Goal: Task Accomplishment & Management: Manage account settings

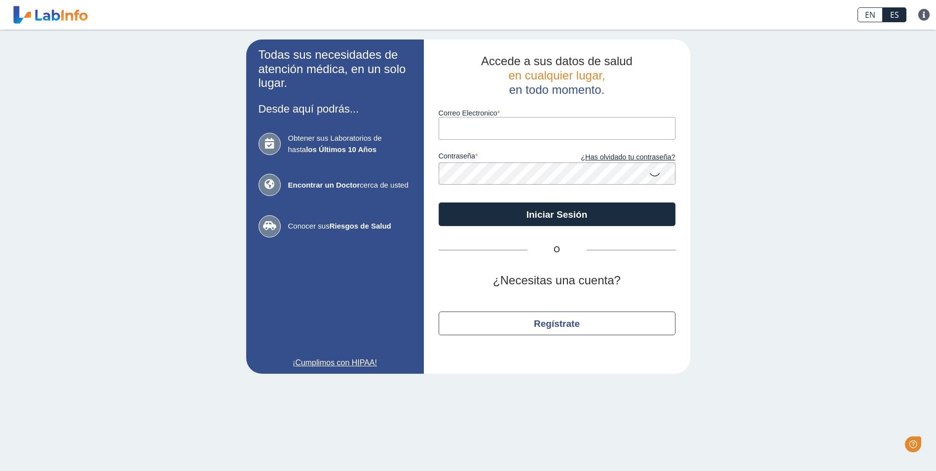
type input "[EMAIL_ADDRESS][DOMAIN_NAME]"
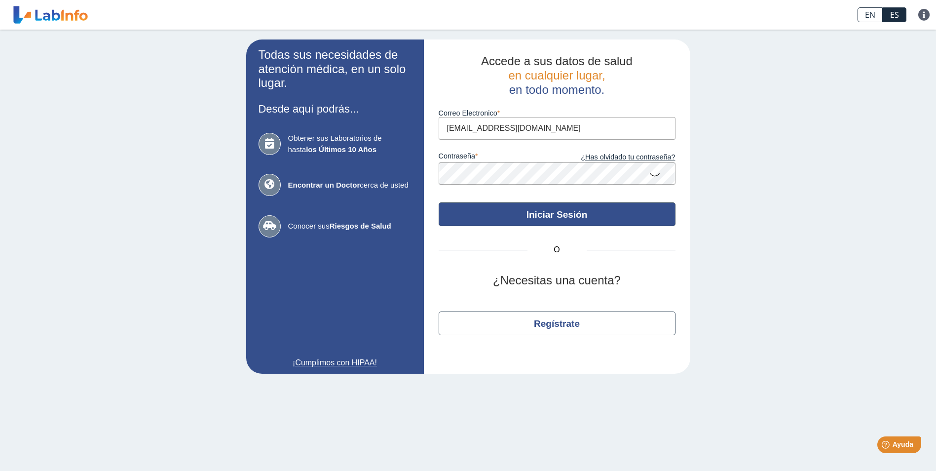
click at [526, 218] on button "Iniciar Sesión" at bounding box center [557, 214] width 237 height 24
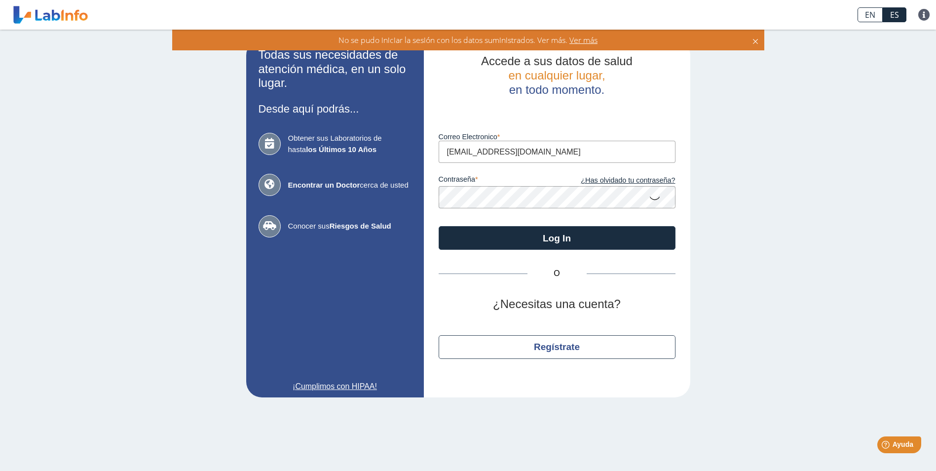
click at [651, 197] on icon at bounding box center [655, 197] width 12 height 19
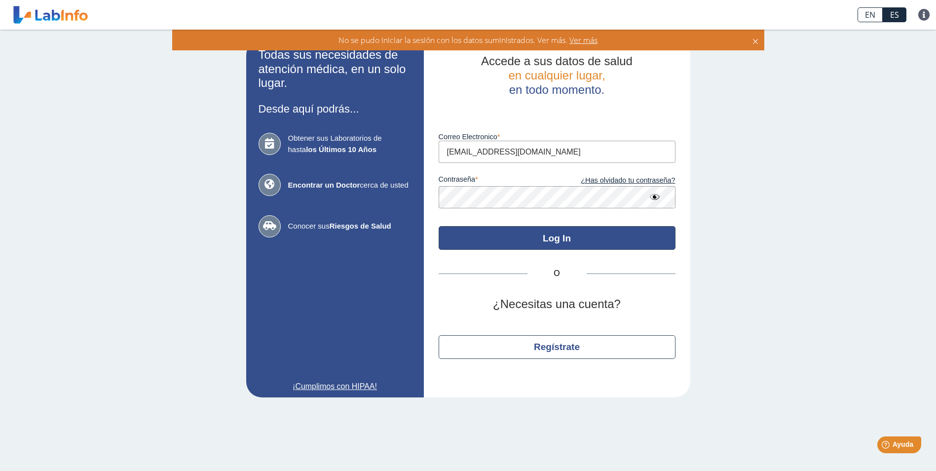
click at [580, 237] on button "Log In" at bounding box center [557, 238] width 237 height 24
click at [537, 237] on button "Log In" at bounding box center [557, 238] width 237 height 24
click at [544, 239] on button "Log In" at bounding box center [557, 238] width 237 height 24
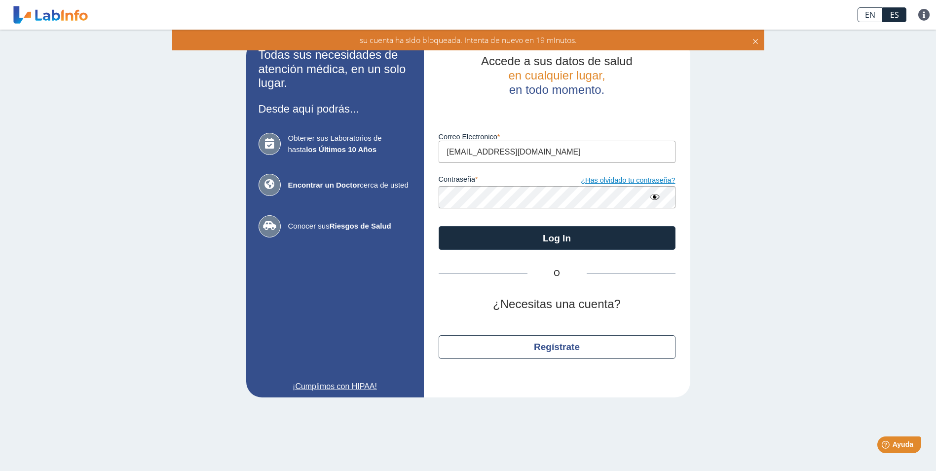
click at [613, 184] on link "¿Has olvidado tu contraseña?" at bounding box center [616, 180] width 118 height 11
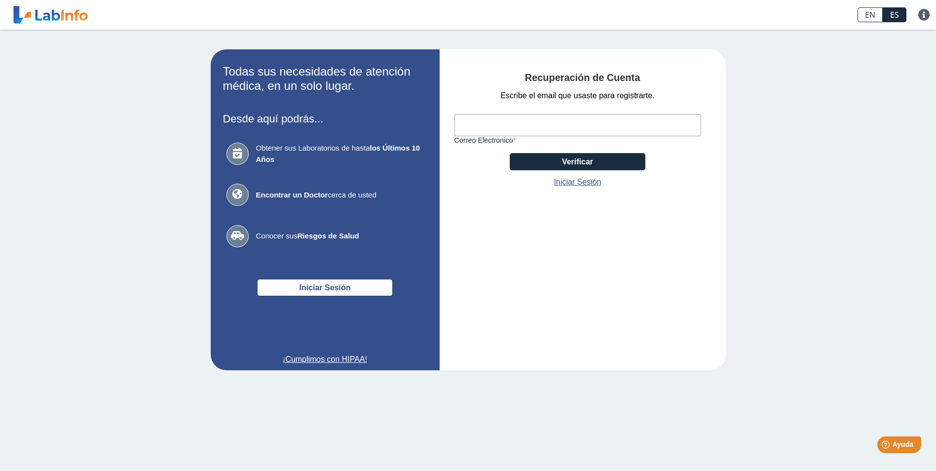
click at [595, 120] on input "Correo Electronico" at bounding box center [578, 125] width 247 height 22
type input "[EMAIL_ADDRESS][DOMAIN_NAME]"
click at [583, 172] on div "Escribe el email que usaste para registrarte. calizmarrero1025@gmail.com Correo…" at bounding box center [578, 139] width 247 height 98
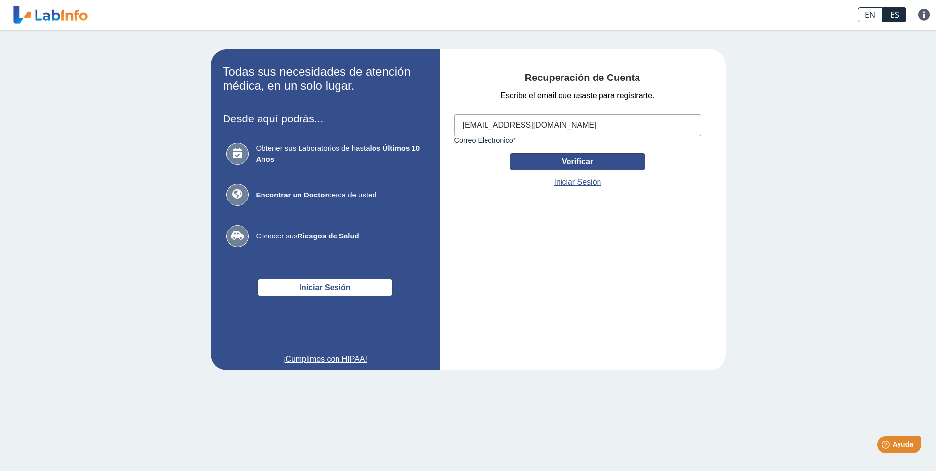
click at [578, 165] on button "Verificar" at bounding box center [578, 161] width 136 height 17
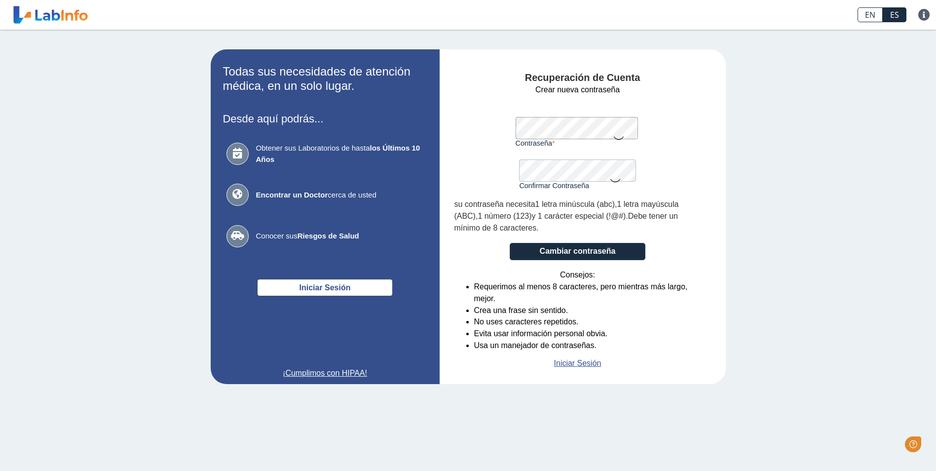
click at [578, 152] on form "Crear nueva contraseña Contraseña Una contraseña válida es requerida Confirmar …" at bounding box center [578, 226] width 247 height 285
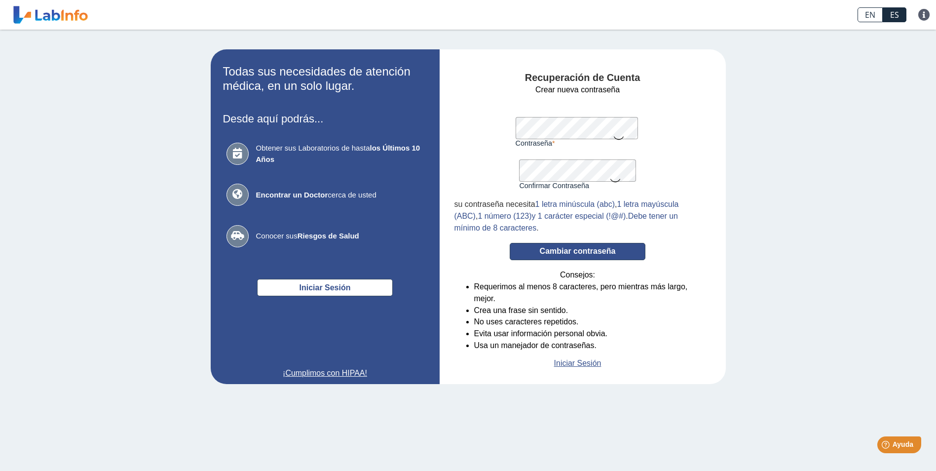
click at [543, 253] on button "Cambiar contraseña" at bounding box center [578, 251] width 136 height 17
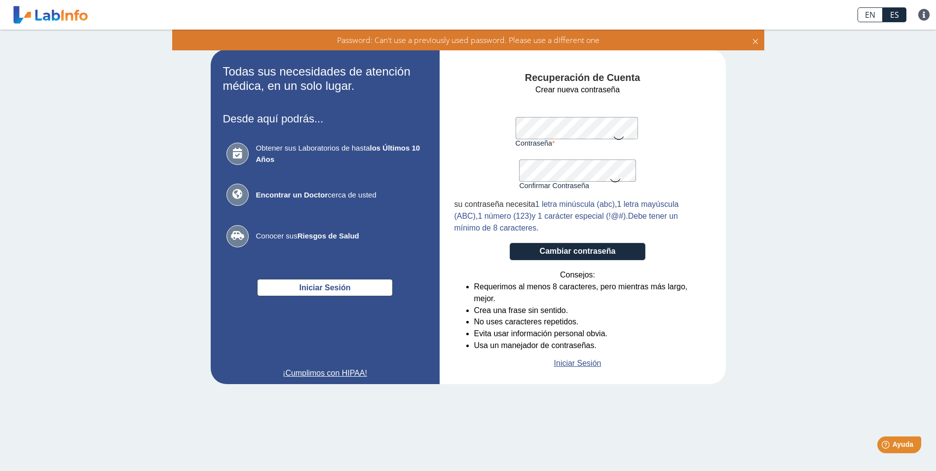
click at [621, 137] on icon at bounding box center [619, 137] width 12 height 19
click at [616, 180] on icon at bounding box center [616, 179] width 12 height 19
click at [572, 247] on button "Cambiar contraseña" at bounding box center [578, 251] width 136 height 17
click at [561, 249] on button "Cambiar contraseña" at bounding box center [578, 251] width 136 height 17
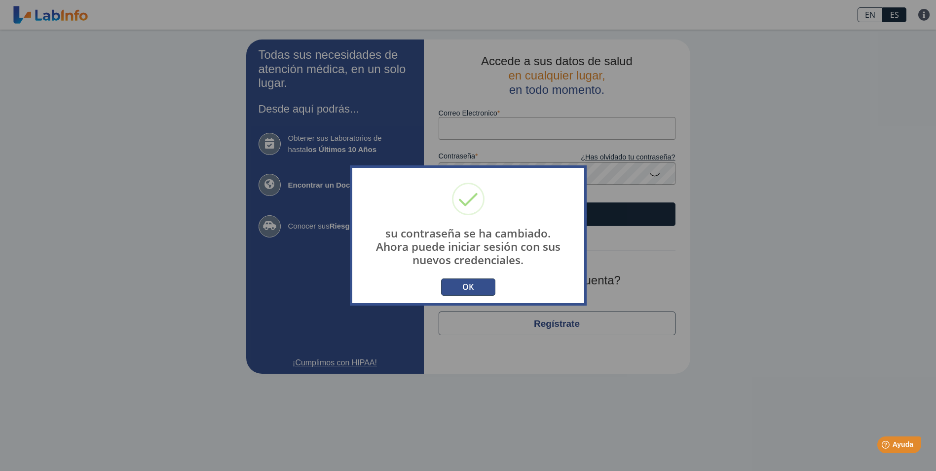
click at [489, 291] on button "OK" at bounding box center [468, 286] width 54 height 17
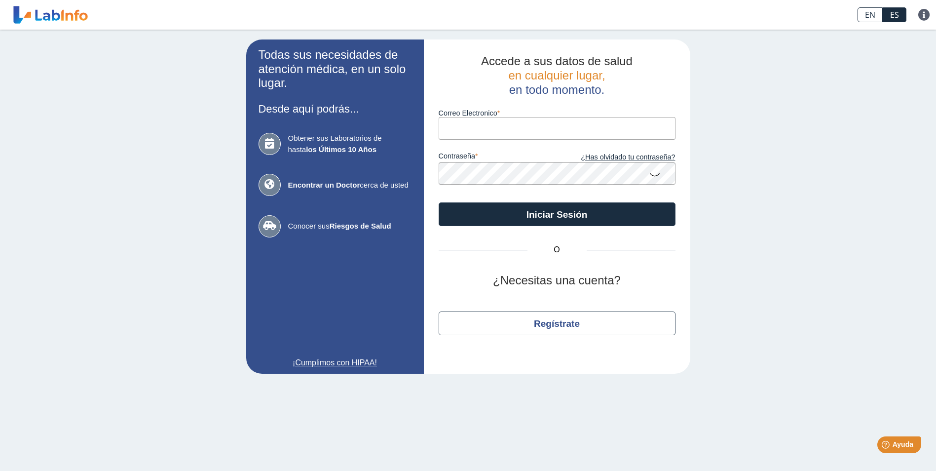
click at [469, 132] on input "Correo Electronico" at bounding box center [557, 128] width 237 height 22
type input "[EMAIL_ADDRESS][DOMAIN_NAME]"
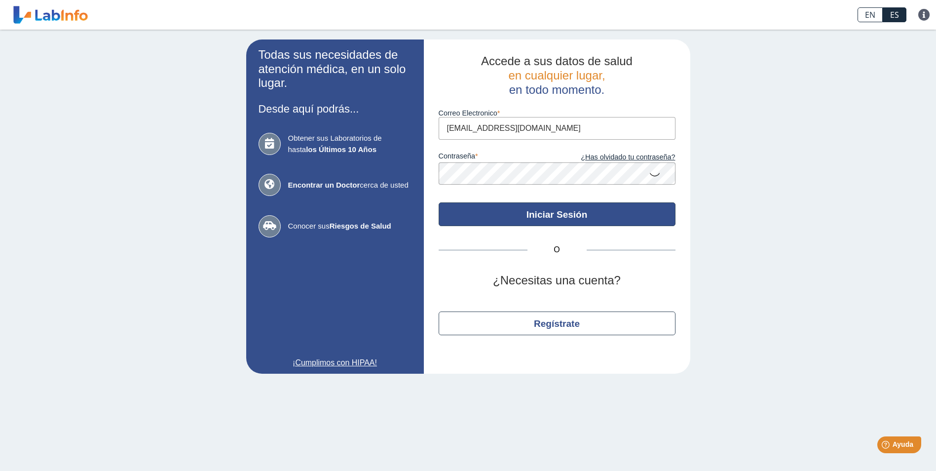
click at [542, 218] on button "Iniciar Sesión" at bounding box center [557, 214] width 237 height 24
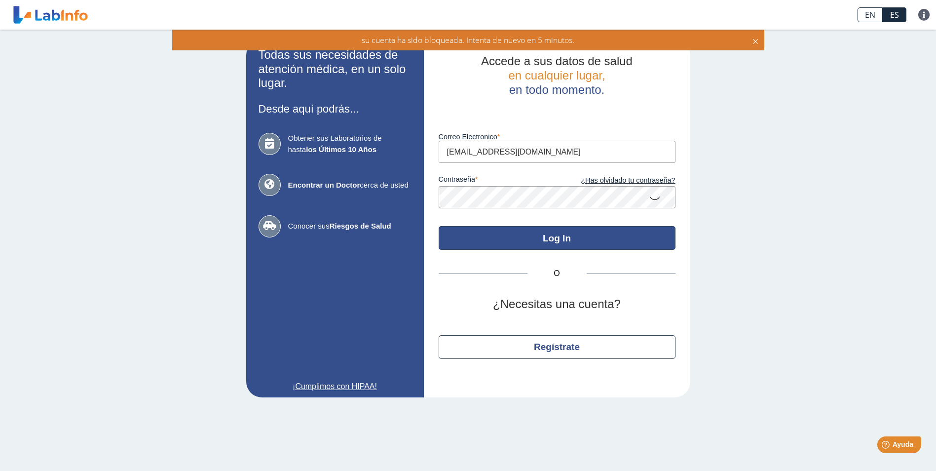
click at [504, 230] on button "Log In" at bounding box center [557, 238] width 237 height 24
